Goal: Obtain resource: Download file/media

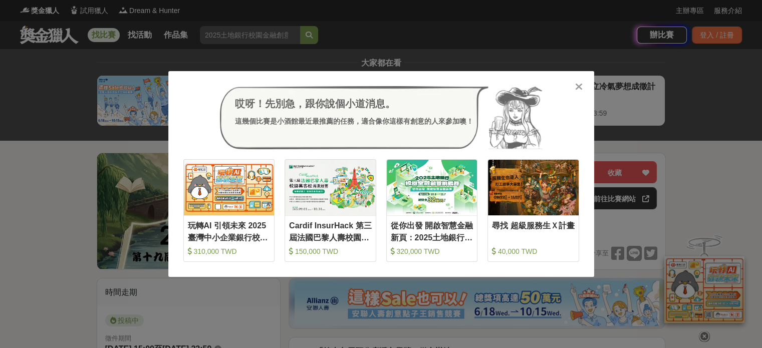
click at [575, 88] on icon at bounding box center [579, 87] width 8 height 10
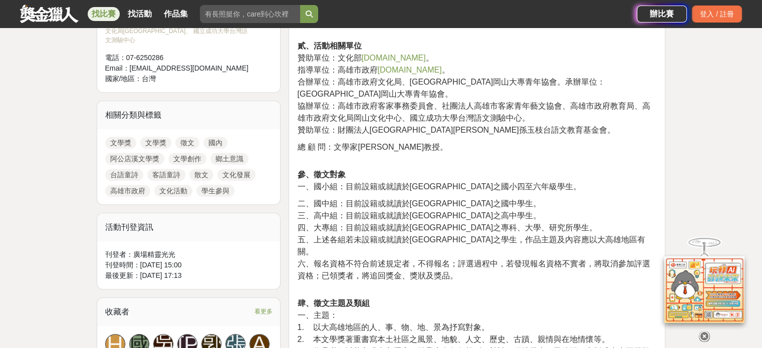
scroll to position [551, 0]
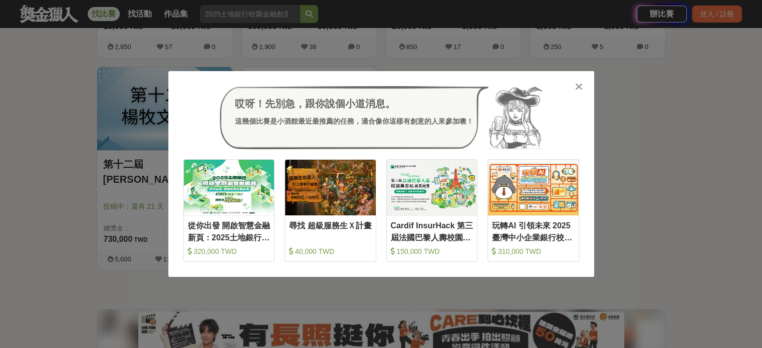
click at [582, 86] on icon at bounding box center [579, 87] width 8 height 10
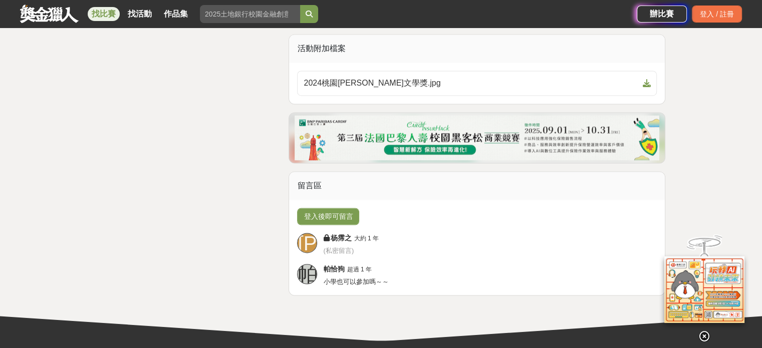
scroll to position [1554, 0]
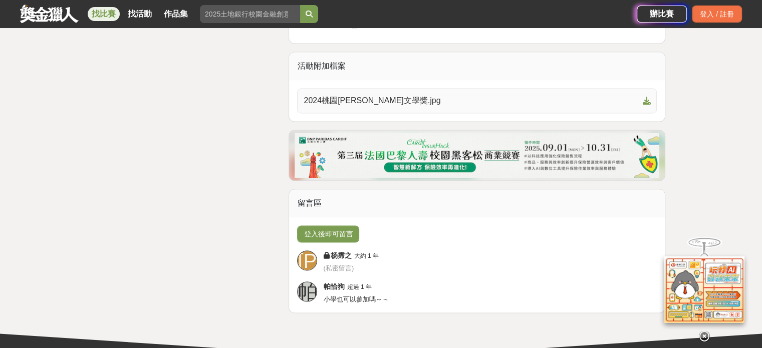
click at [414, 105] on span "2024桃園鍾肇政文學獎.jpg" at bounding box center [471, 101] width 335 height 12
